Goal: Information Seeking & Learning: Check status

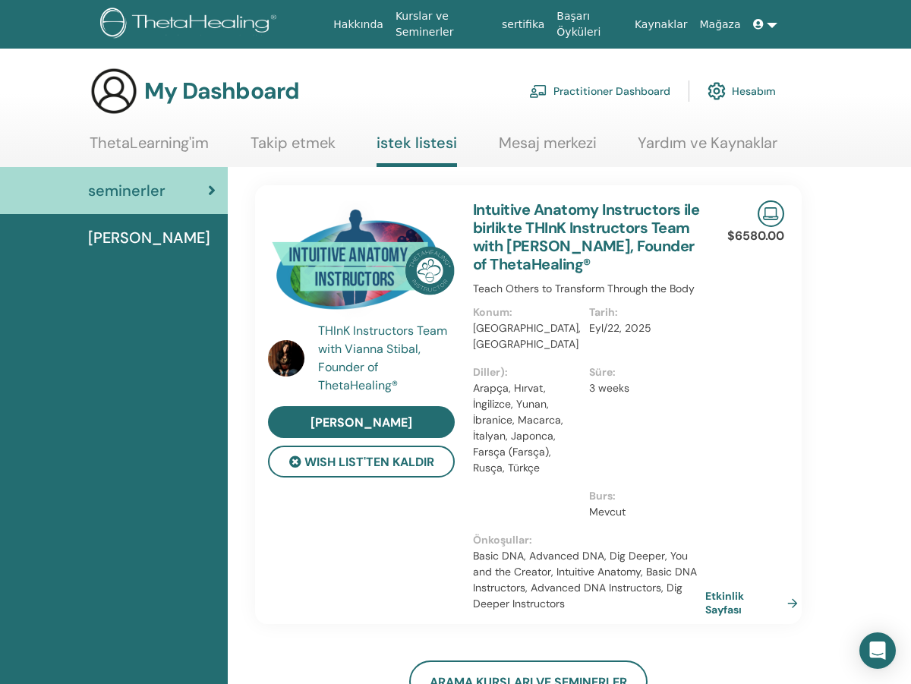
click at [759, 24] on icon at bounding box center [758, 24] width 11 height 11
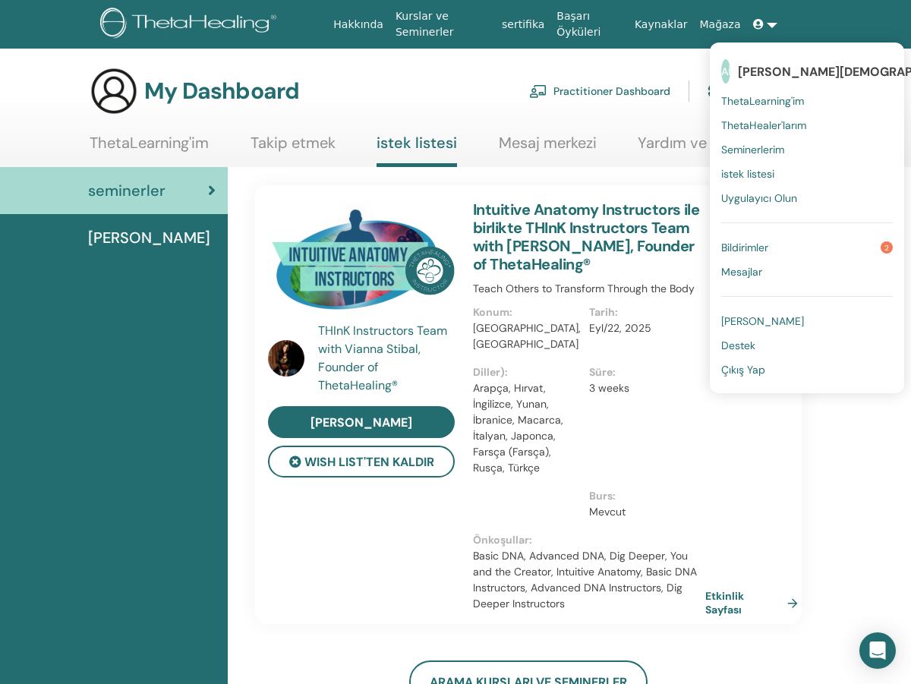
click at [773, 247] on link "Bildirimler 2" at bounding box center [807, 247] width 172 height 24
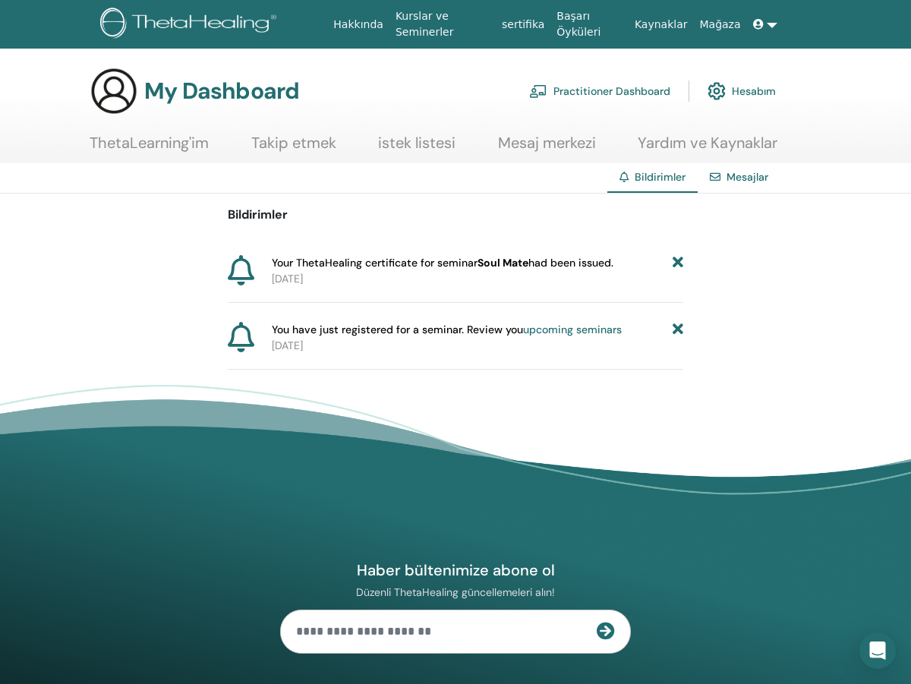
click at [244, 274] on icon at bounding box center [241, 270] width 27 height 30
click at [748, 89] on link "Hesabım" at bounding box center [741, 90] width 68 height 33
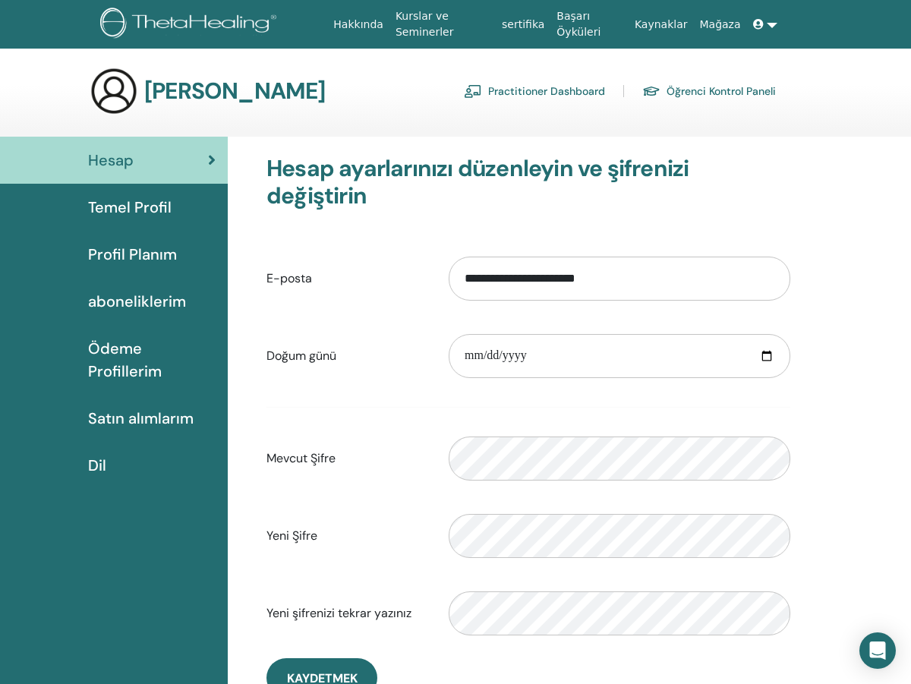
click at [722, 21] on link "Mağaza" at bounding box center [719, 25] width 53 height 28
click at [768, 23] on link at bounding box center [765, 25] width 36 height 28
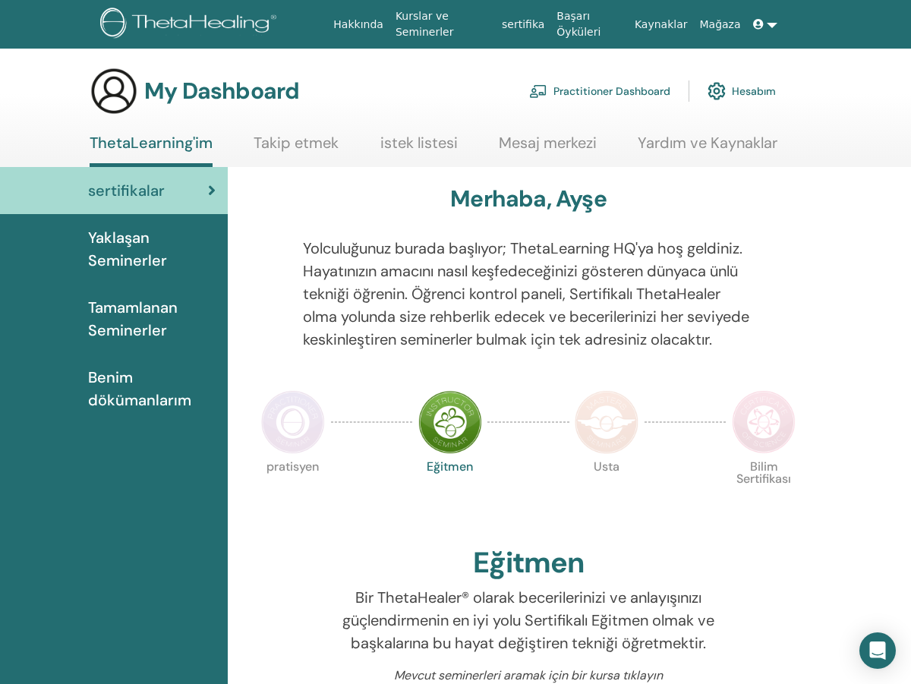
click at [764, 31] on link at bounding box center [765, 25] width 36 height 28
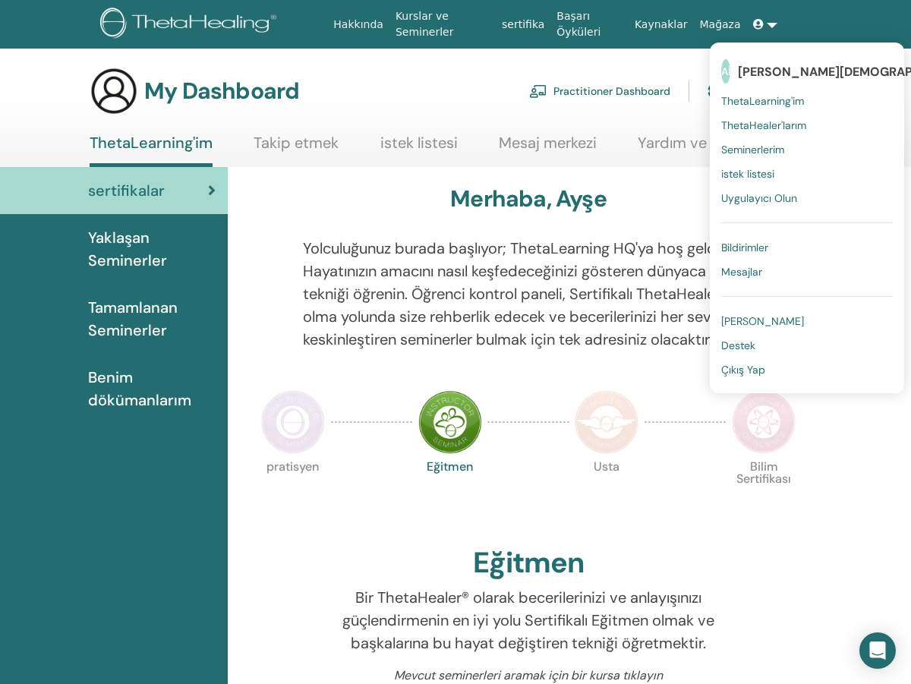
click at [760, 151] on span "Seminerlerim" at bounding box center [752, 150] width 63 height 14
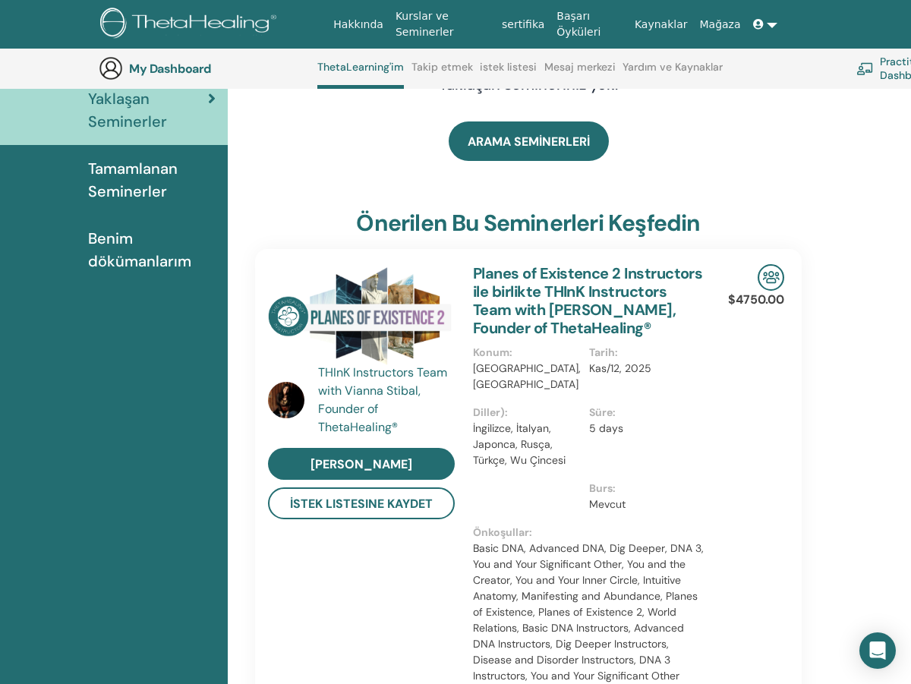
scroll to position [173, 0]
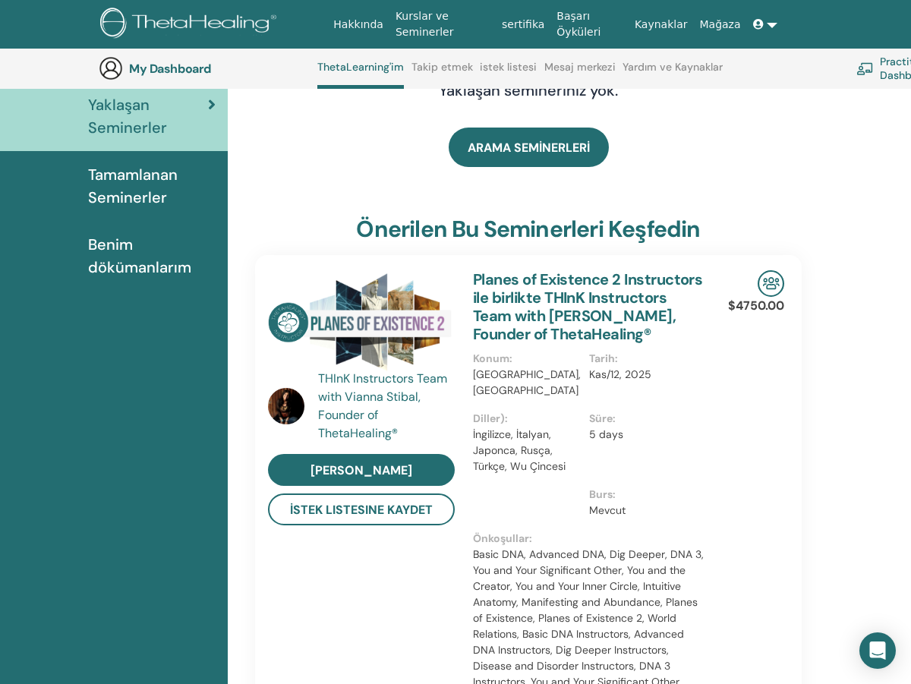
click at [126, 201] on span "Tamamlanan Seminerler" at bounding box center [151, 186] width 127 height 46
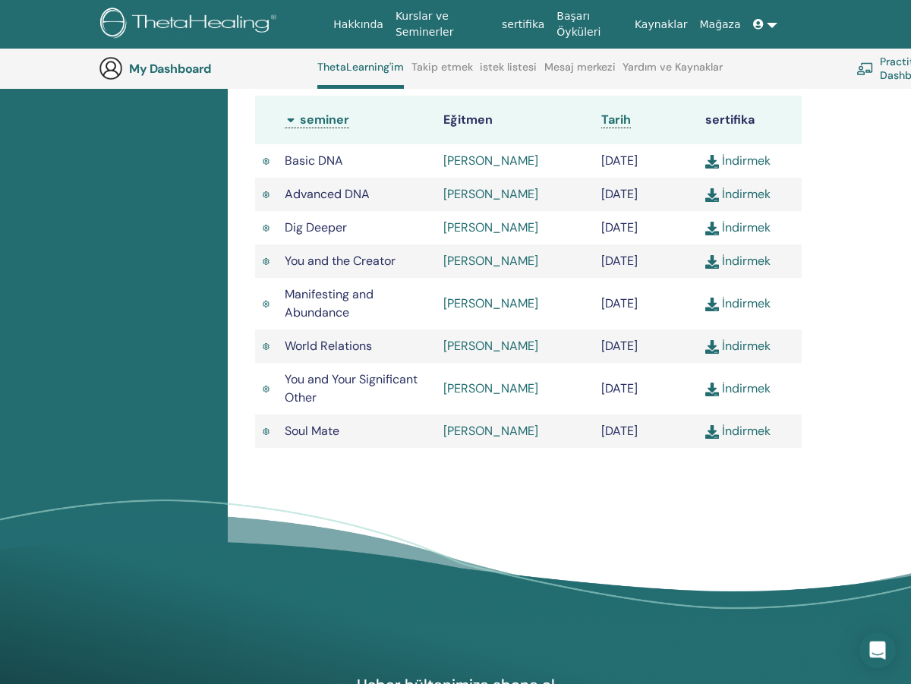
scroll to position [532, 0]
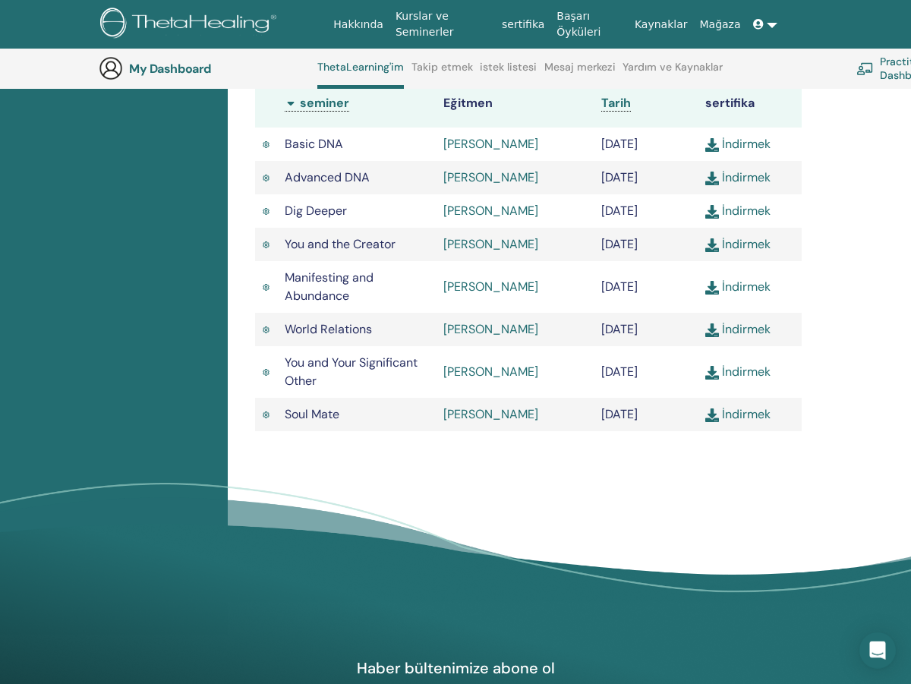
click at [730, 422] on link "İndirmek" at bounding box center [737, 414] width 65 height 16
